Goal: Transaction & Acquisition: Purchase product/service

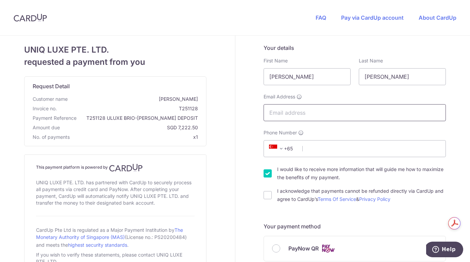
click at [347, 117] on input "Email Address" at bounding box center [354, 112] width 182 height 17
type input "[EMAIL_ADDRESS][DOMAIN_NAME]"
click at [270, 150] on icon at bounding box center [273, 149] width 8 height 8
click at [277, 148] on icon at bounding box center [273, 149] width 8 height 8
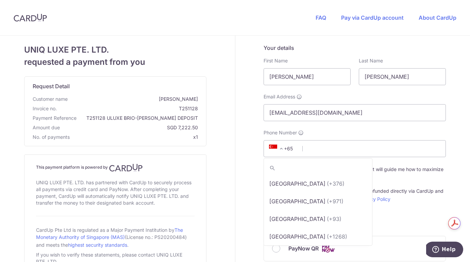
click at [285, 151] on span "+65" at bounding box center [282, 149] width 31 height 8
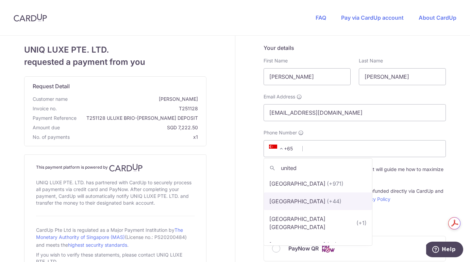
scroll to position [11, 0]
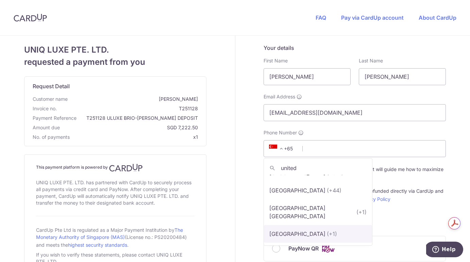
type input "united"
select select "233"
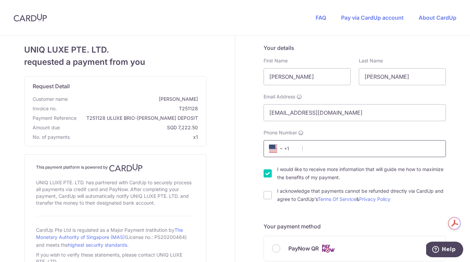
click at [308, 149] on input "Phone Number" at bounding box center [354, 148] width 182 height 17
type input "6159887557"
click at [267, 175] on input "I would like to receive more information that will guide me how to maximize the…" at bounding box center [267, 174] width 8 height 8
checkbox input "false"
click at [267, 196] on input "I acknowledge that payments cannot be refunded directly via CardUp and agree to…" at bounding box center [267, 195] width 8 height 8
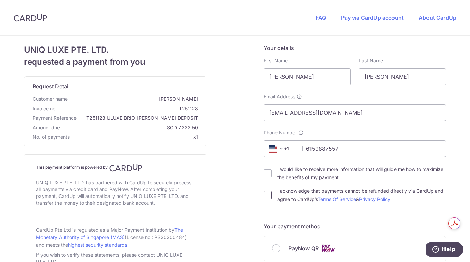
checkbox input "true"
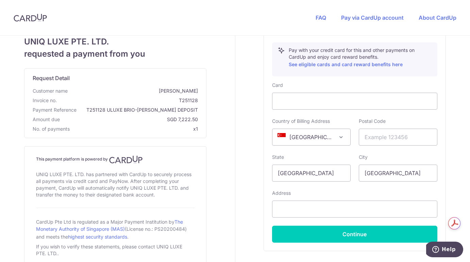
scroll to position [274, 0]
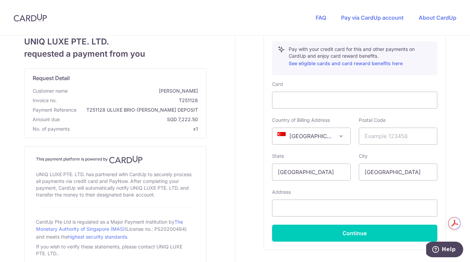
click at [316, 140] on span "[GEOGRAPHIC_DATA]" at bounding box center [311, 136] width 78 height 16
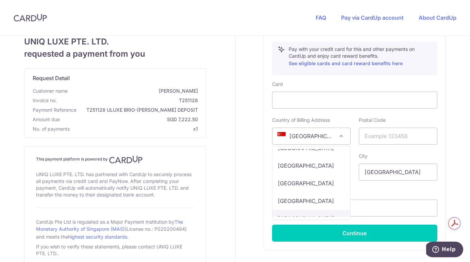
select select "US"
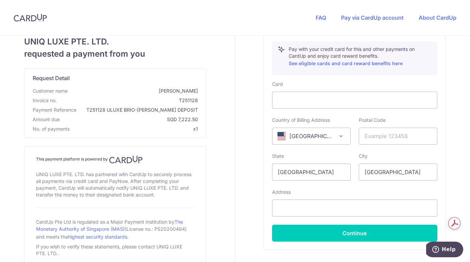
click at [380, 145] on div "Card Country of Billing Address [GEOGRAPHIC_DATA] [GEOGRAPHIC_DATA] [GEOGRAPHIC…" at bounding box center [354, 161] width 165 height 161
click at [380, 139] on input "text" at bounding box center [398, 136] width 78 height 17
paste input "78255"
type input "78255"
click at [317, 172] on input "[GEOGRAPHIC_DATA]" at bounding box center [311, 172] width 78 height 17
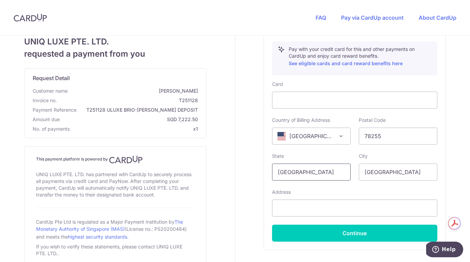
click at [317, 172] on input "[GEOGRAPHIC_DATA]" at bounding box center [311, 172] width 78 height 17
type input "R"
type input "[US_STATE]"
type input "H"
type input "San Antonio"
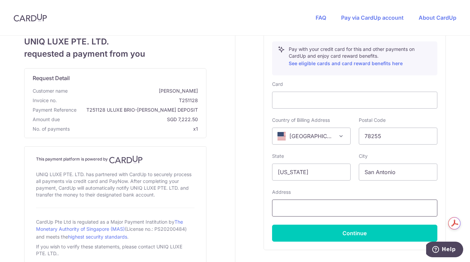
click at [337, 207] on input "text" at bounding box center [354, 208] width 165 height 17
paste input "[GEOGRAPHIC_DATA]"
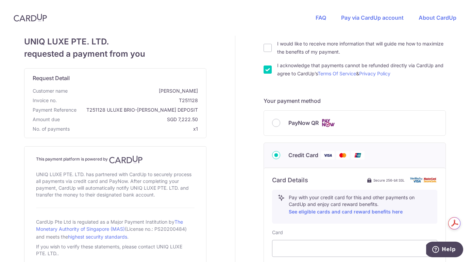
scroll to position [320, 0]
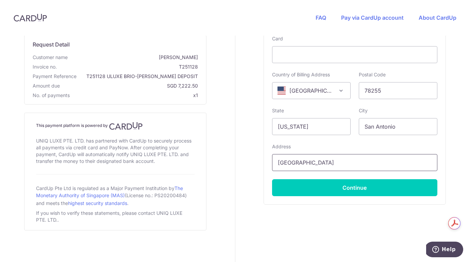
type input "[GEOGRAPHIC_DATA]"
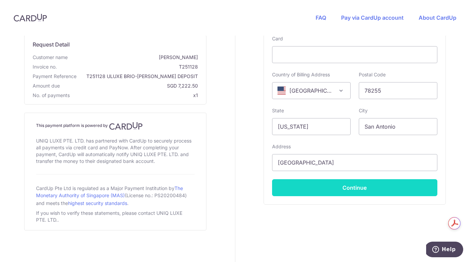
click at [351, 188] on button "Continue" at bounding box center [354, 187] width 165 height 17
type input "**** 9026"
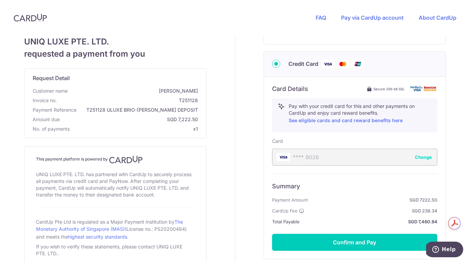
scroll to position [217, 0]
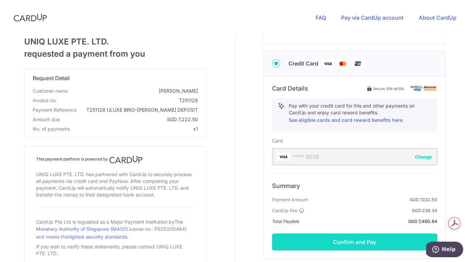
click at [348, 243] on button "Confirm and Pay" at bounding box center [354, 242] width 165 height 17
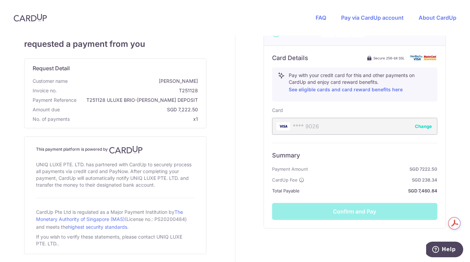
scroll to position [272, 0]
